Goal: Information Seeking & Learning: Learn about a topic

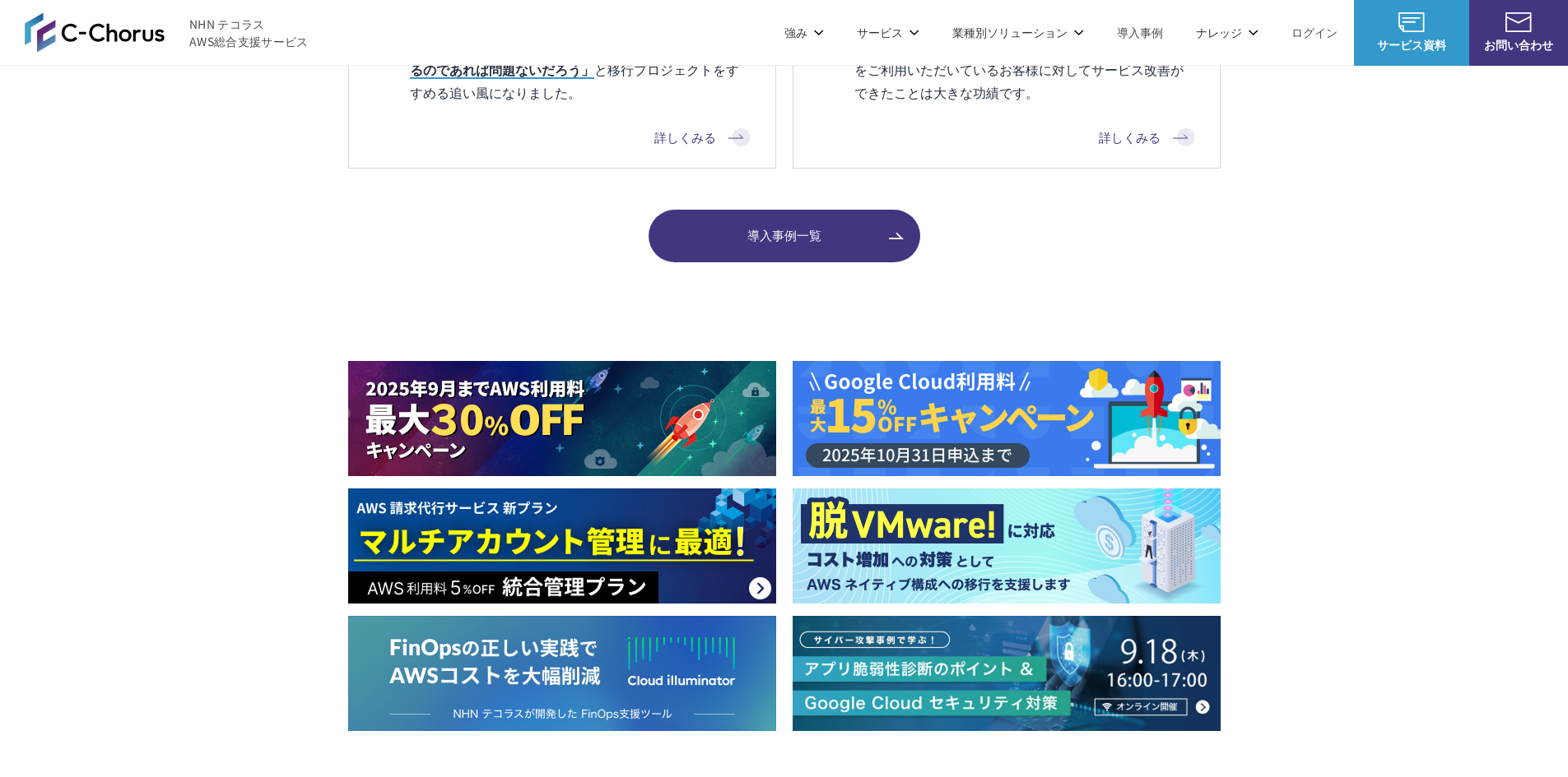
scroll to position [2057, 0]
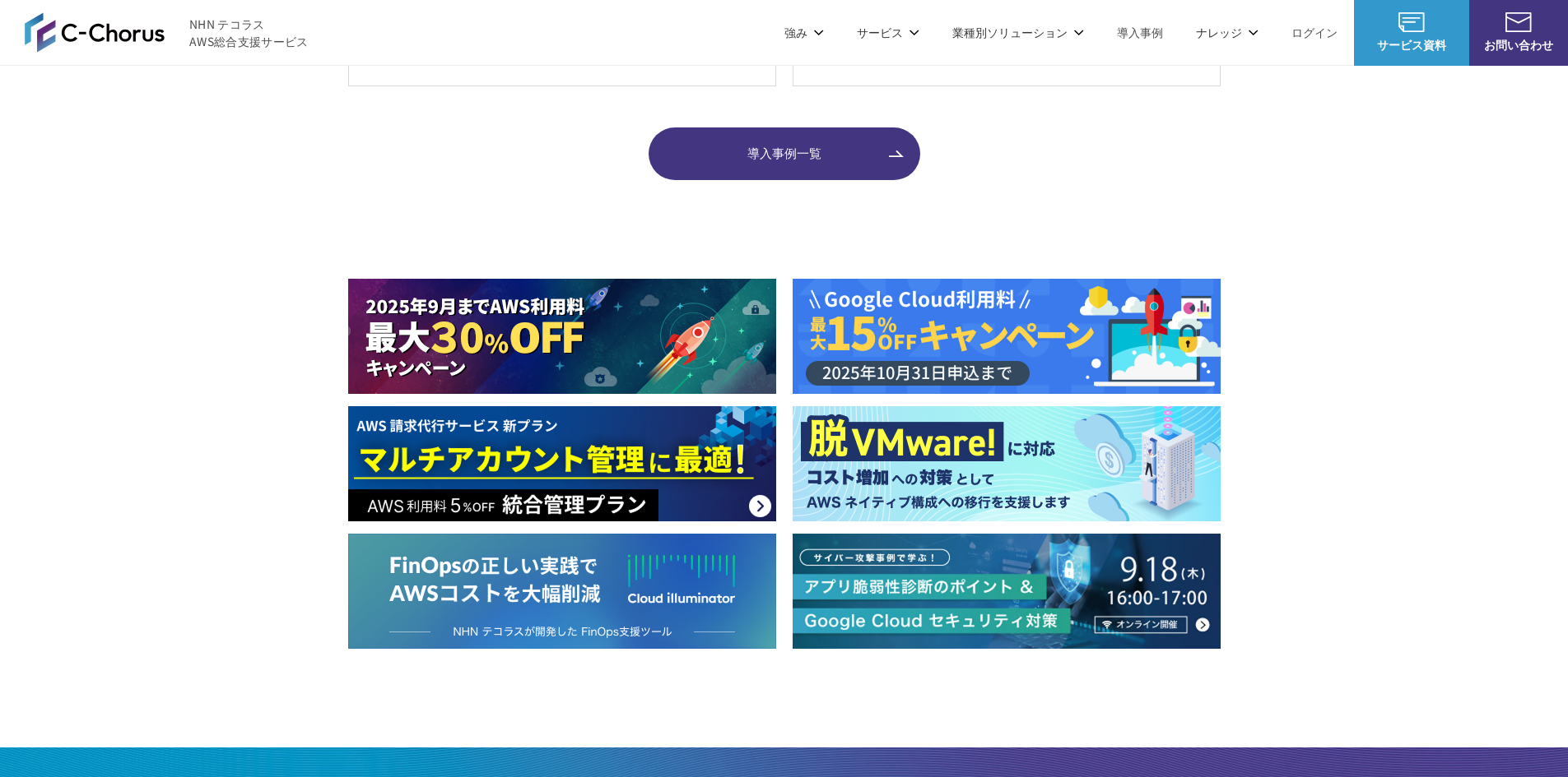
click at [1008, 321] on img at bounding box center [1006, 336] width 428 height 115
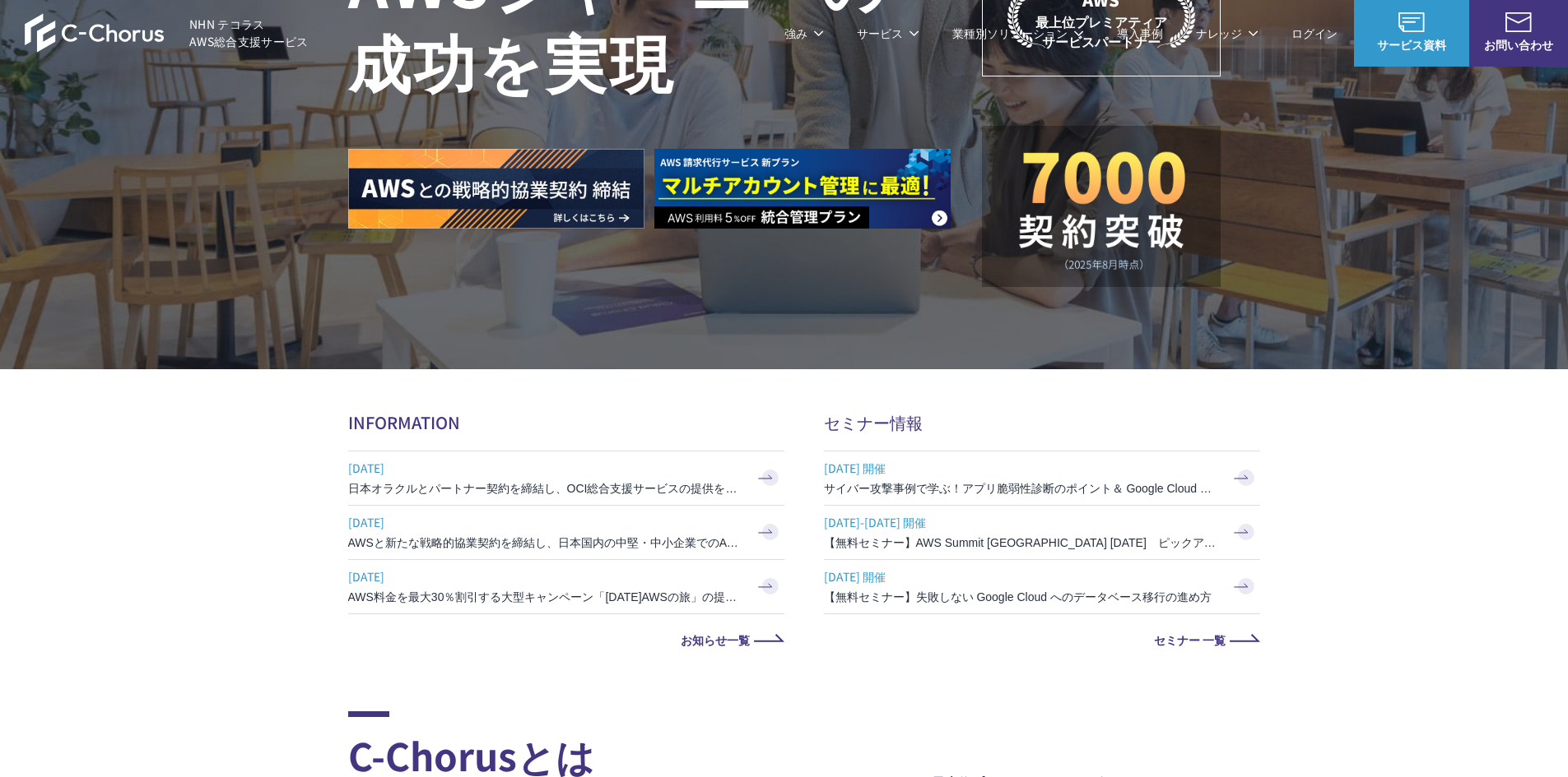
scroll to position [0, 0]
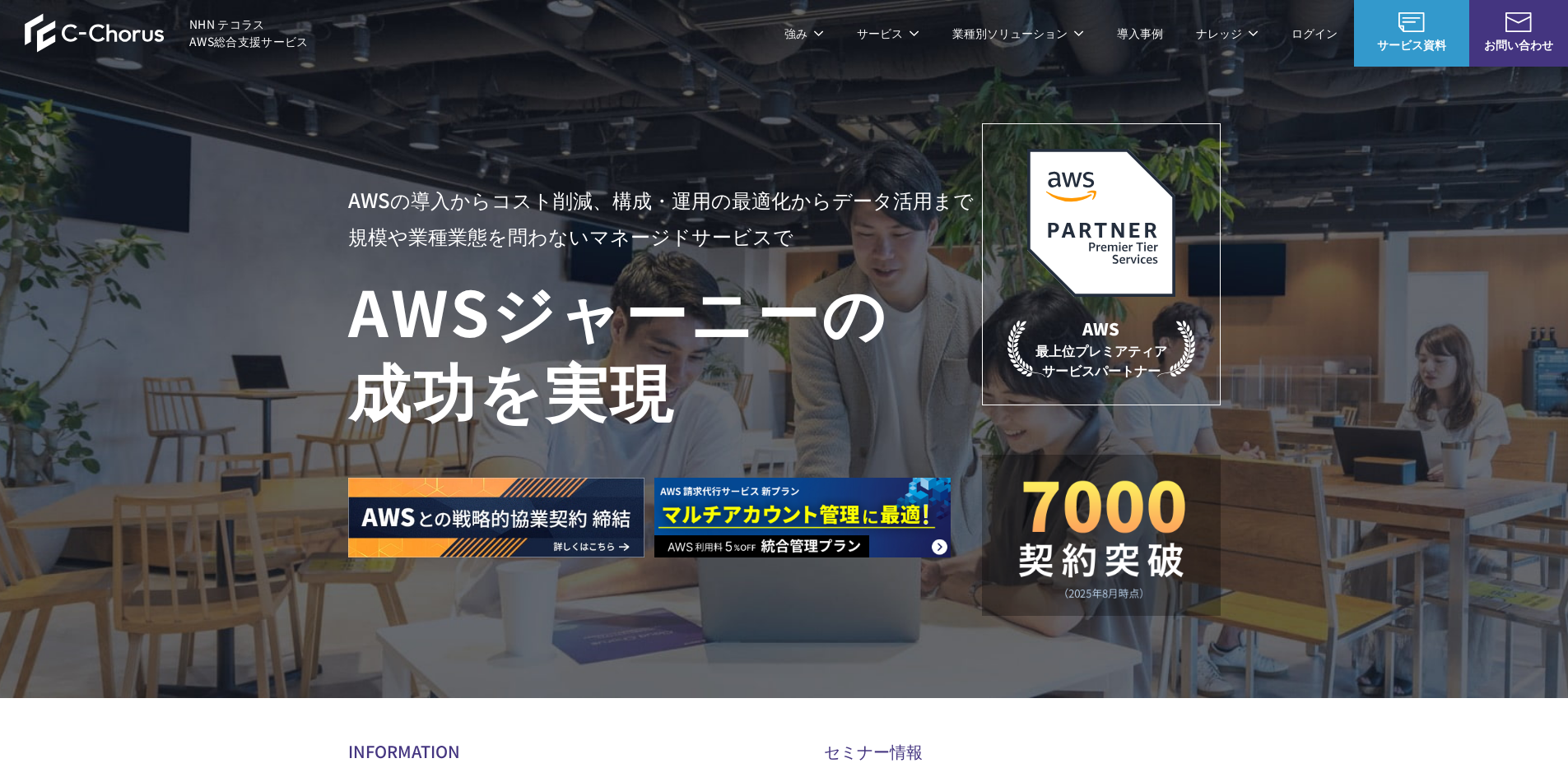
click at [1067, 147] on link "Google Cloud 請求代行サービス" at bounding box center [1100, 140] width 167 height 17
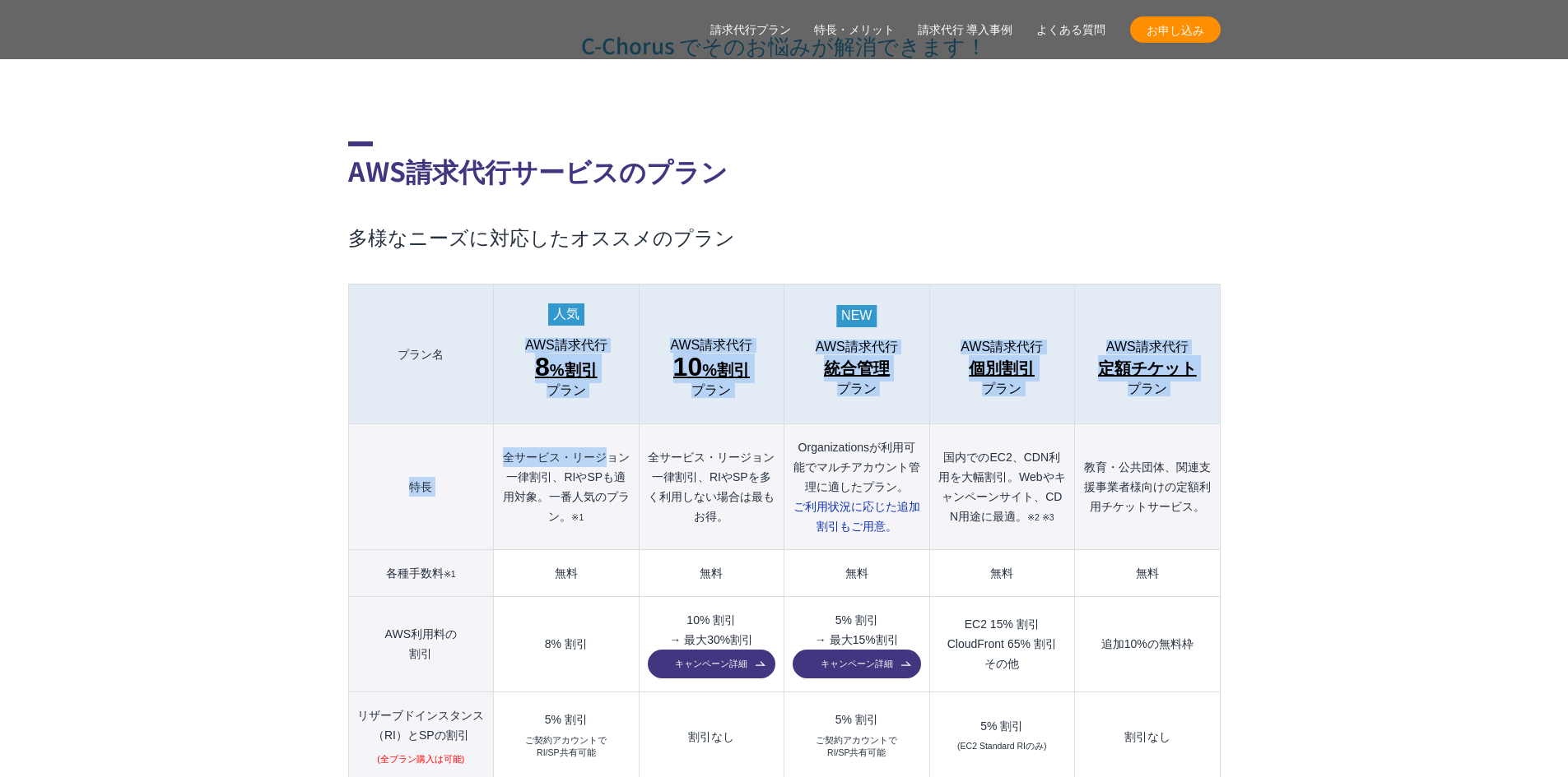
click at [631, 438] on tbody "プラン名 AWS請求代行 8 %割引 プラン AWS請求代行 10 %割引 プラン AWS請求代行 統合管理 プラン AWS請求代行 個別割引 プラン" at bounding box center [783, 760] width 872 height 950
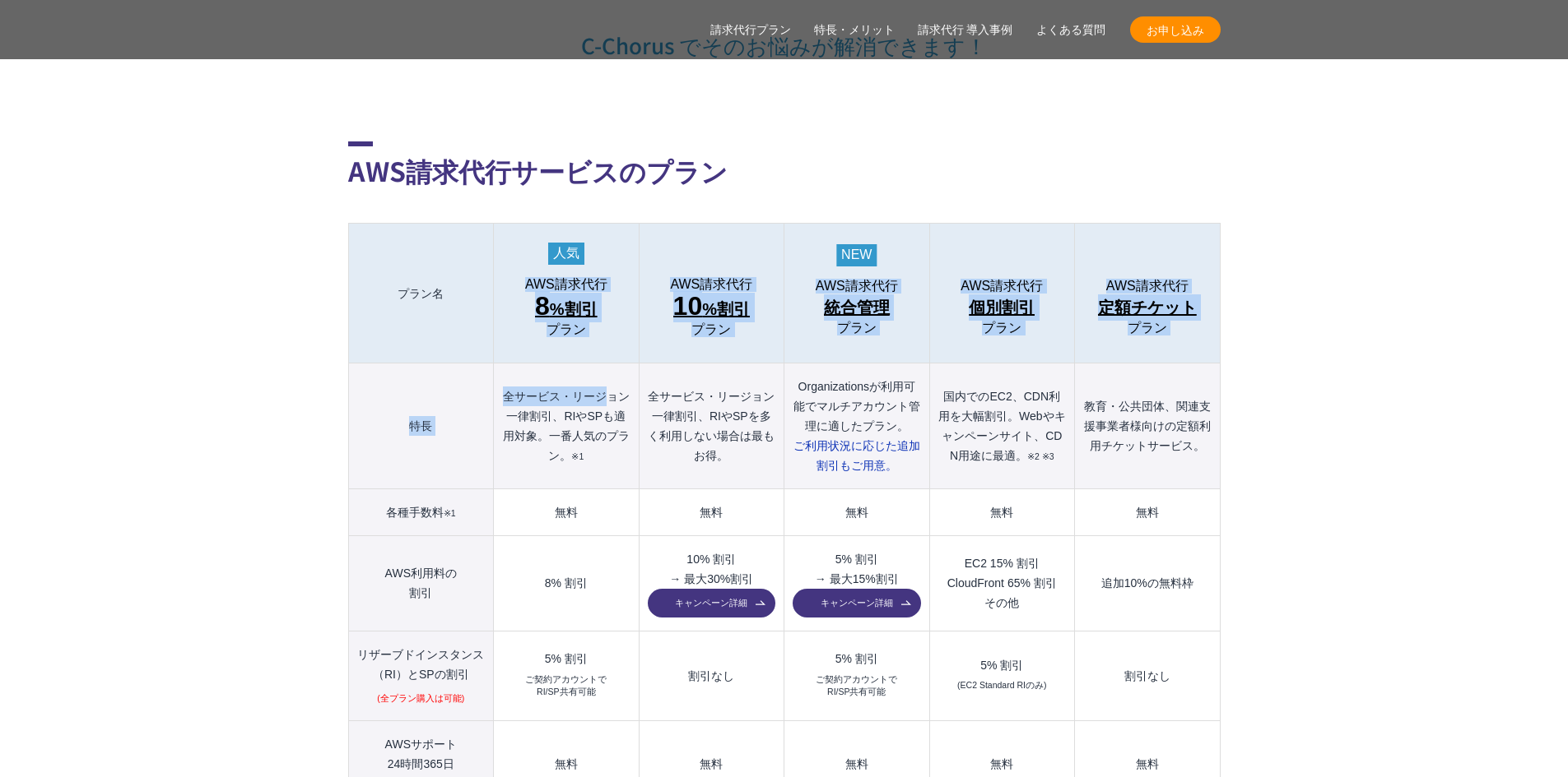
scroll to position [1645, 0]
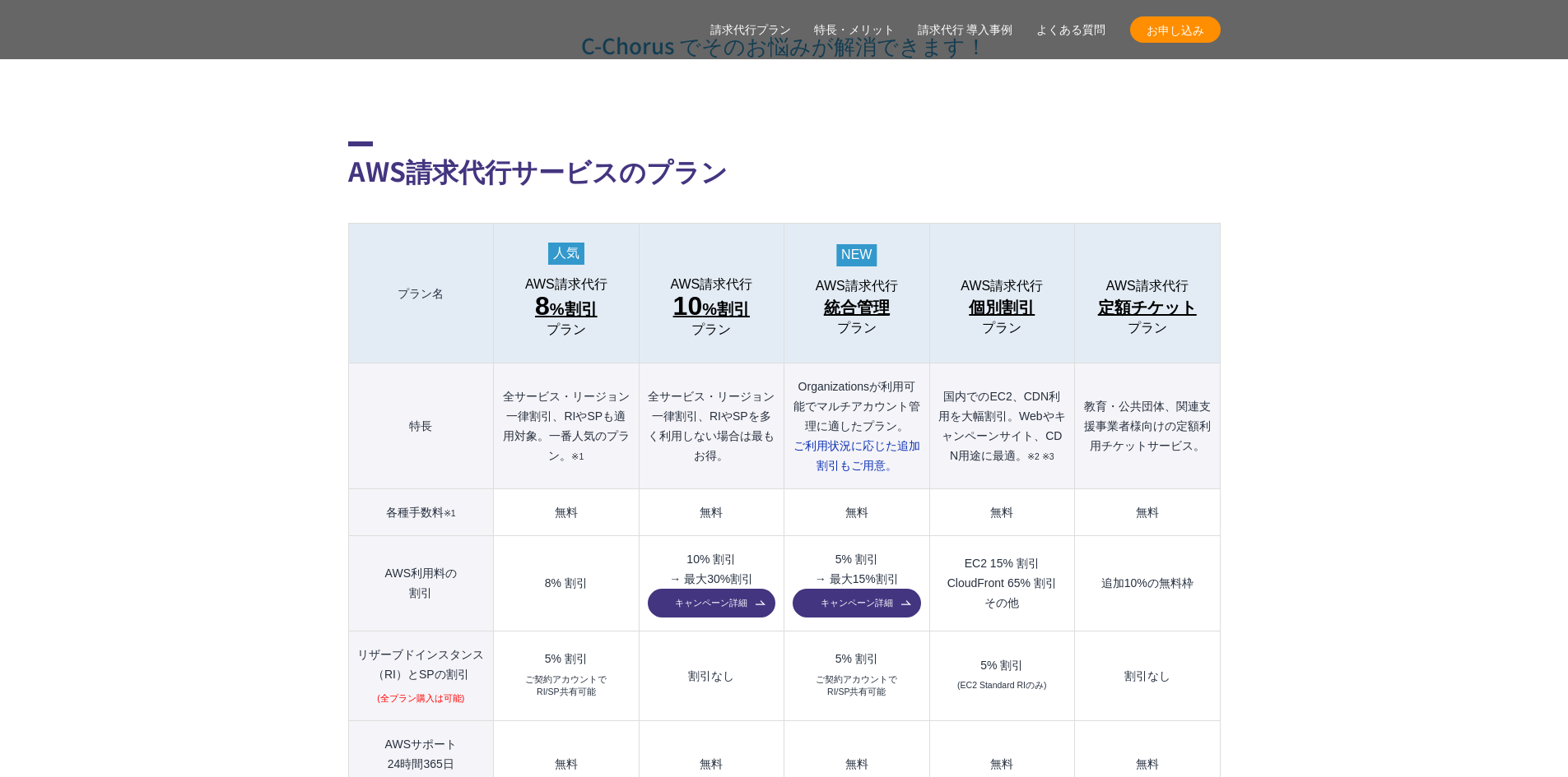
click at [605, 405] on th "全サービス・リージョン一律割引、RIやSPも適用対象。一番人気のプラン。 ※1" at bounding box center [566, 426] width 145 height 126
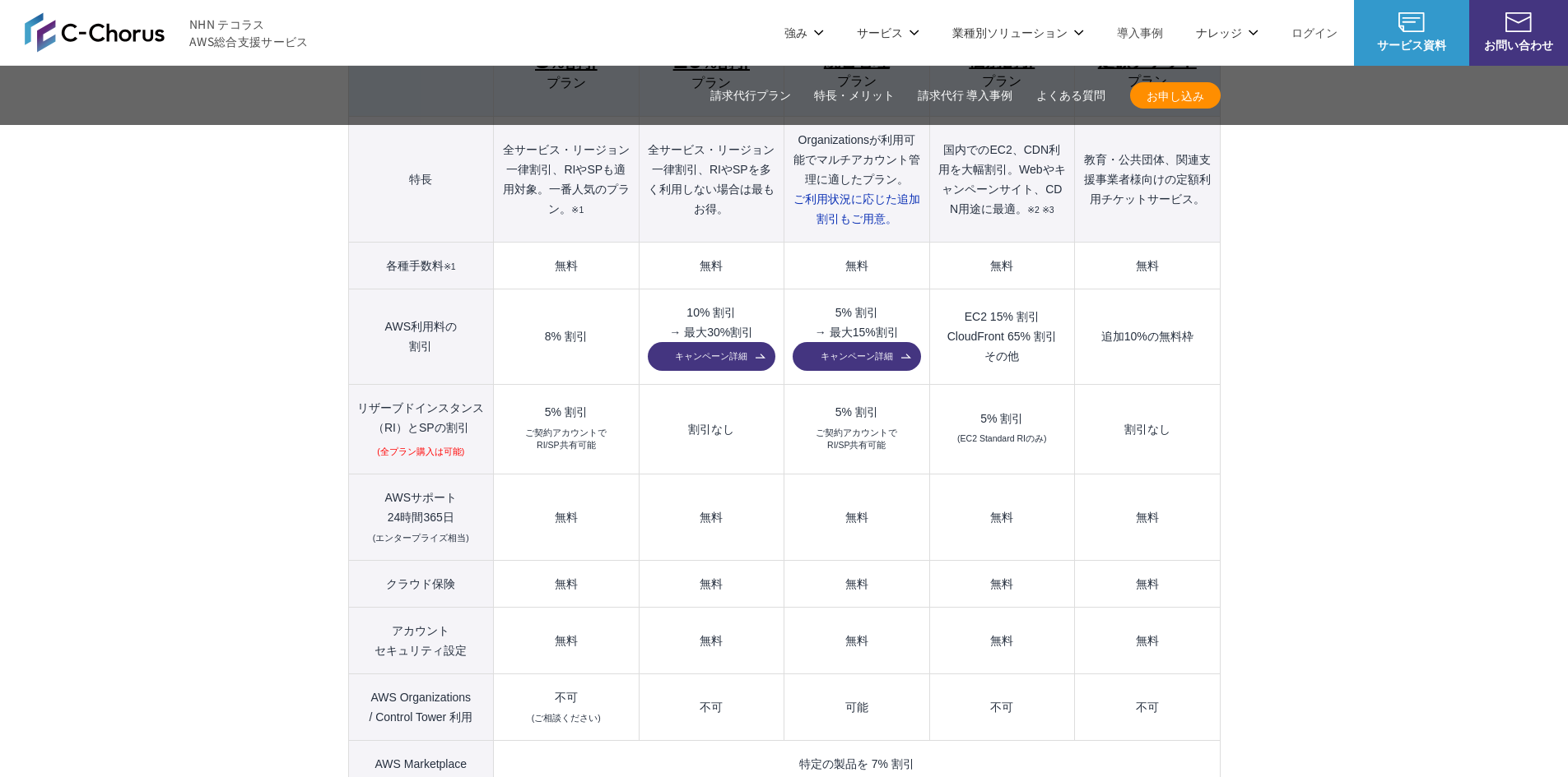
scroll to position [1727, 0]
